Goal: Task Accomplishment & Management: Use online tool/utility

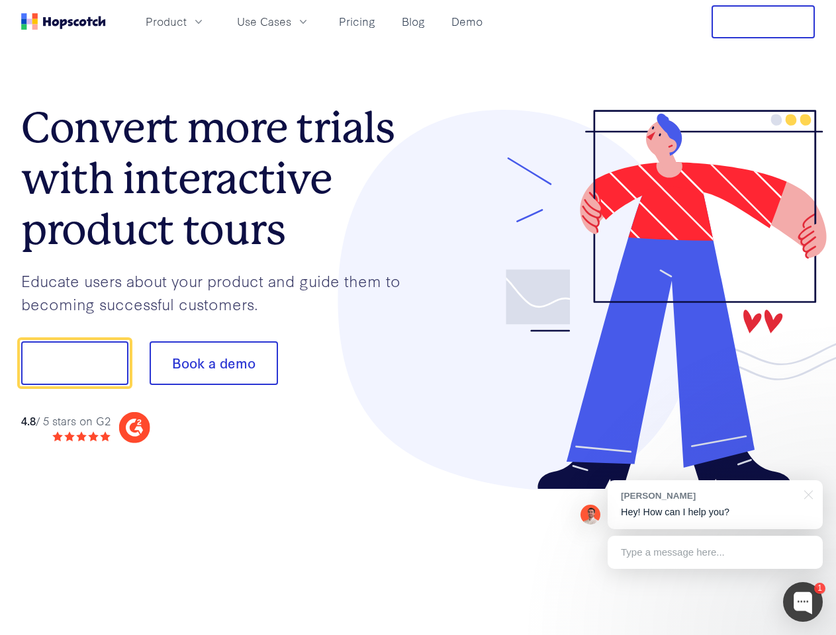
click at [418, 318] on div at bounding box center [616, 300] width 397 height 381
click at [187, 21] on span "Product" at bounding box center [166, 21] width 41 height 17
click at [291, 21] on span "Use Cases" at bounding box center [264, 21] width 54 height 17
click at [763, 22] on button "Free Trial" at bounding box center [762, 21] width 103 height 33
click at [74, 363] on button "Show me!" at bounding box center [74, 363] width 107 height 44
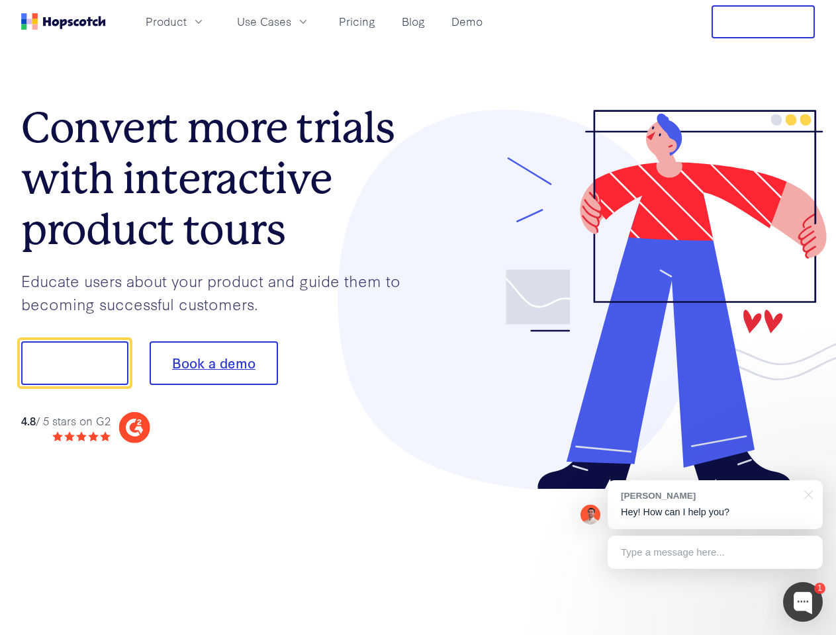
click at [213, 363] on button "Book a demo" at bounding box center [214, 363] width 128 height 44
click at [803, 602] on div at bounding box center [803, 602] width 40 height 40
click at [715, 505] on div "[PERSON_NAME] Hey! How can I help you?" at bounding box center [715, 504] width 215 height 49
click at [806, 494] on div at bounding box center [698, 361] width 248 height 441
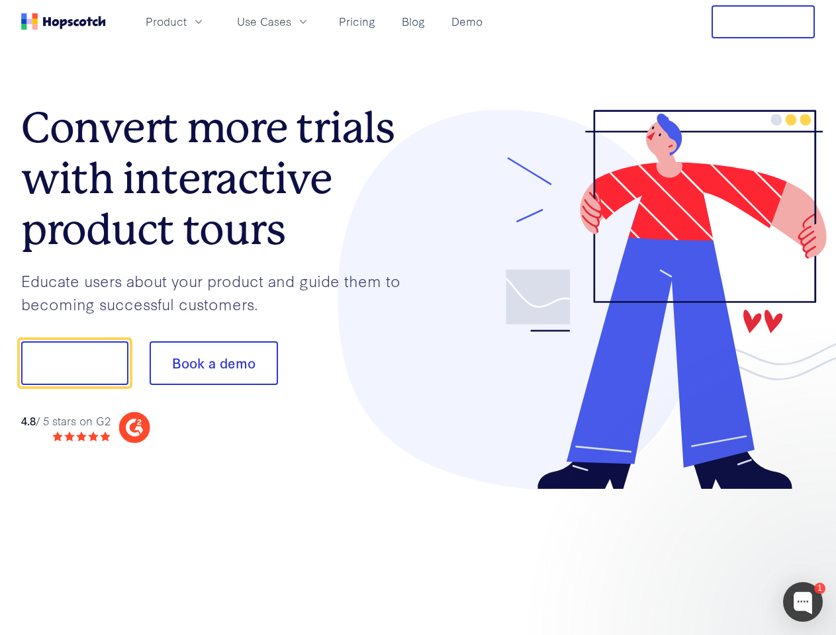
click at [715, 553] on div at bounding box center [698, 450] width 248 height 264
